Goal: Check status: Check status

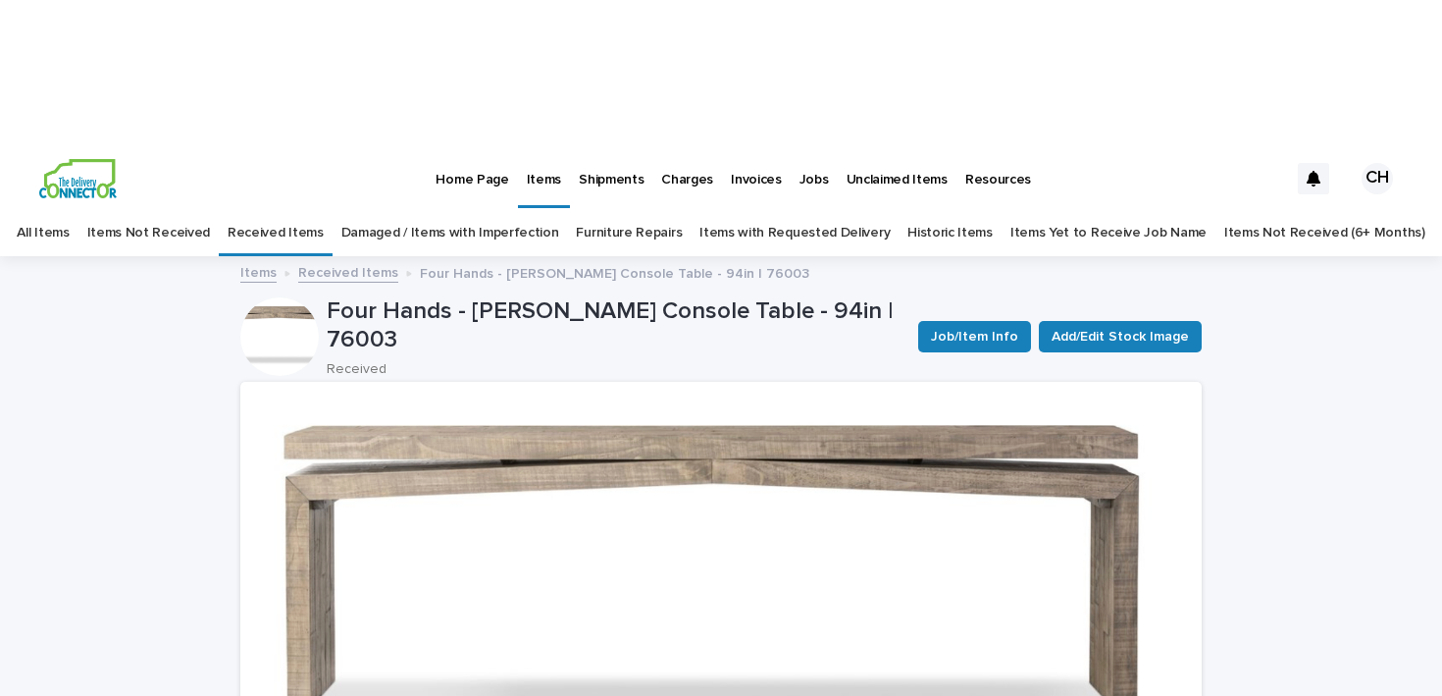
click at [103, 159] on img at bounding box center [77, 178] width 77 height 39
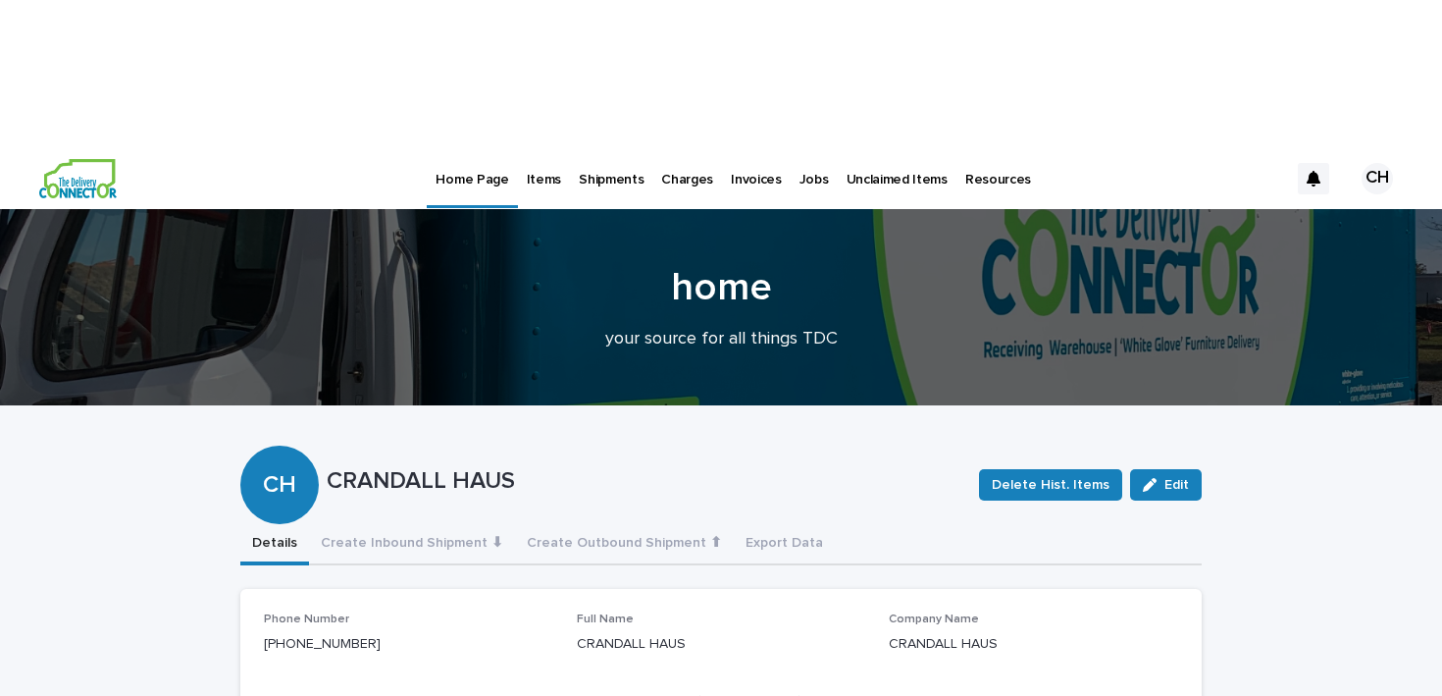
click at [543, 147] on p "Items" at bounding box center [544, 167] width 34 height 41
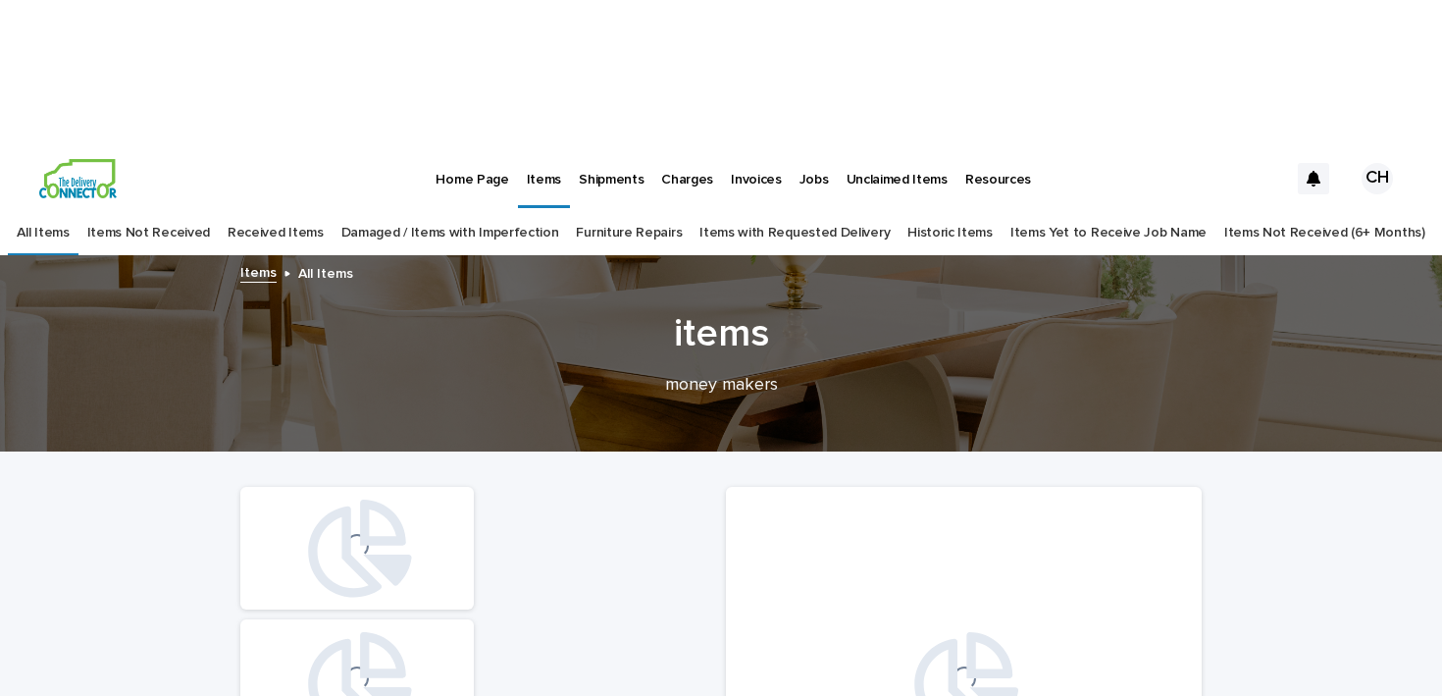
click at [333, 210] on div "Received Items" at bounding box center [276, 233] width 114 height 46
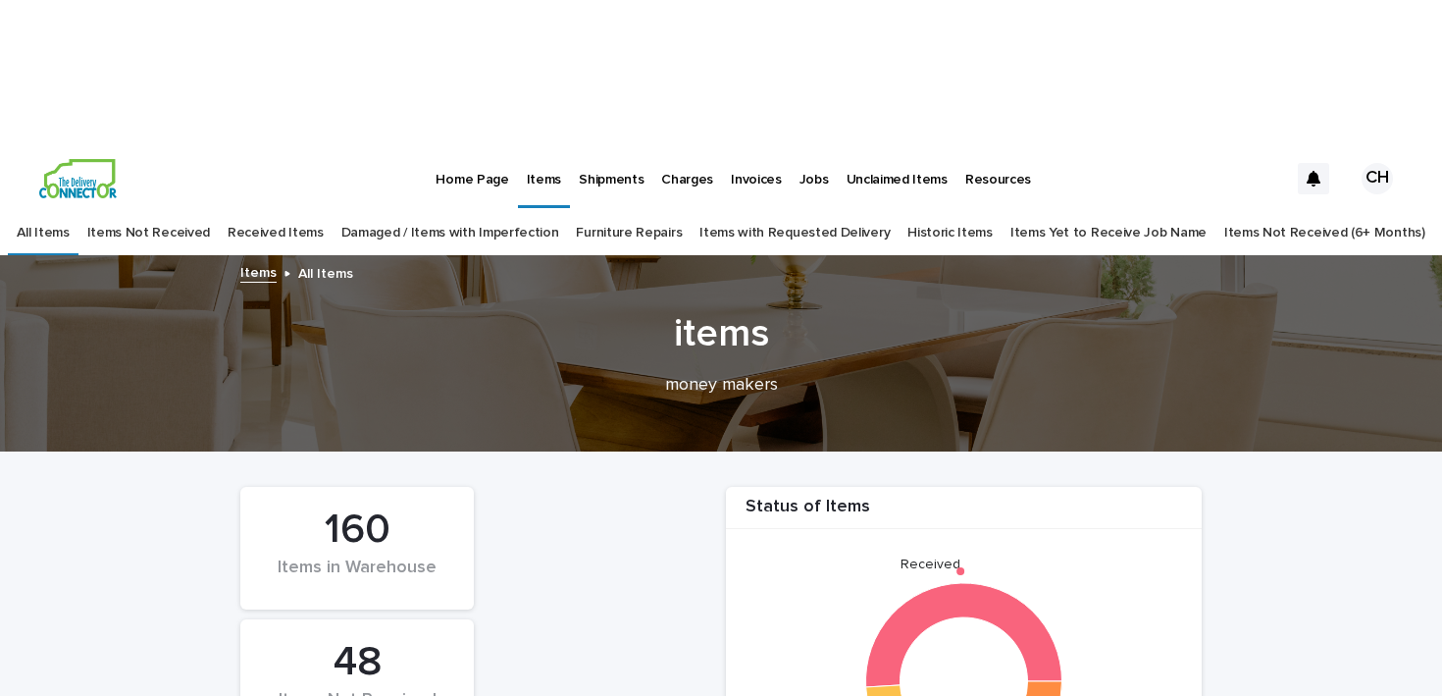
click at [324, 210] on link "Received Items" at bounding box center [276, 233] width 96 height 46
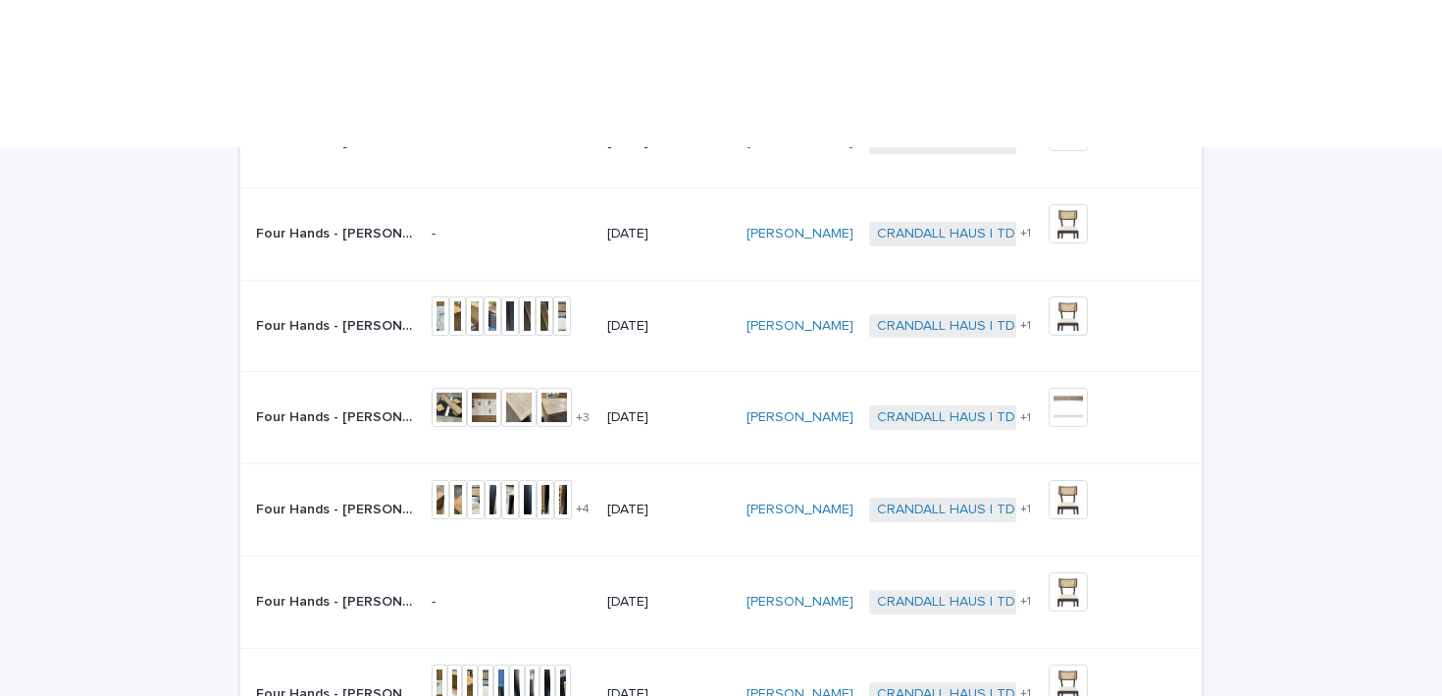
scroll to position [583, 0]
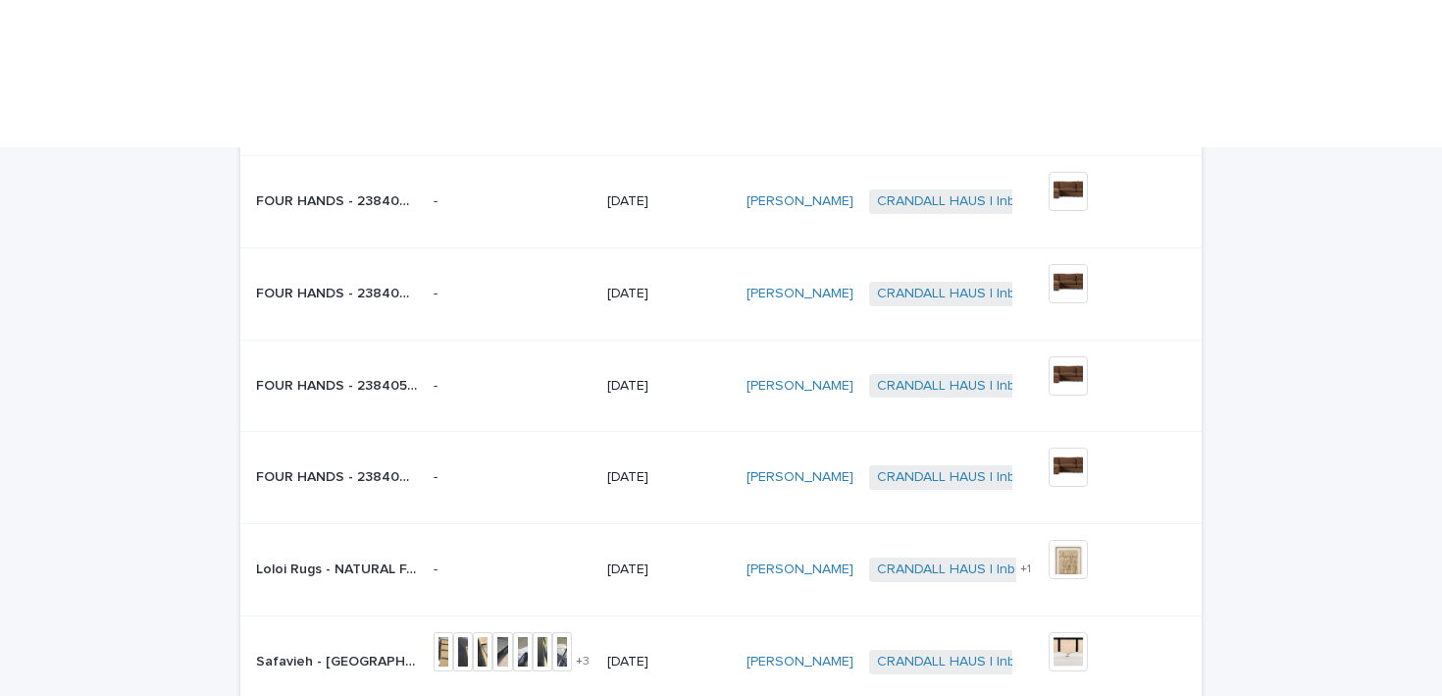
scroll to position [487, 0]
